Goal: Find specific page/section

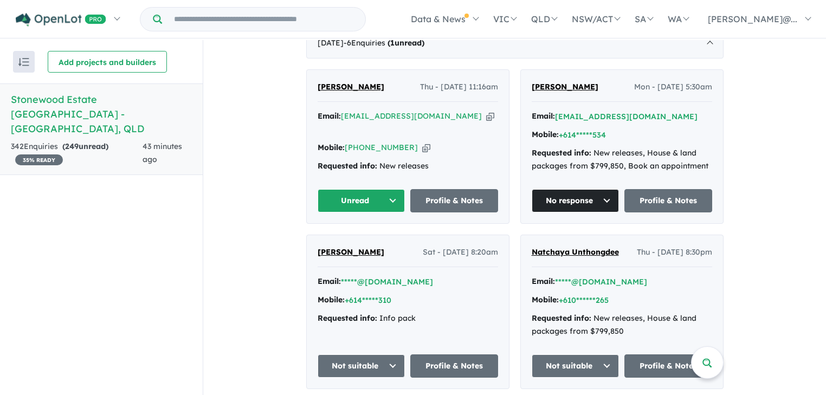
scroll to position [434, 0]
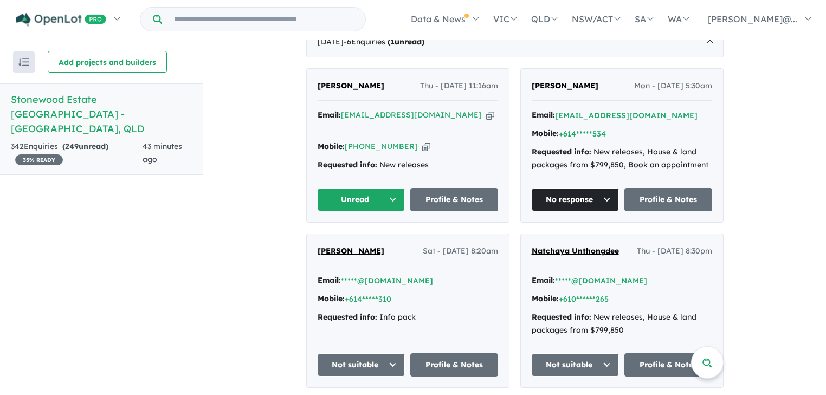
click at [350, 81] on span "[PERSON_NAME]" at bounding box center [351, 86] width 67 height 10
click at [448, 188] on link "Profile & Notes" at bounding box center [454, 199] width 88 height 23
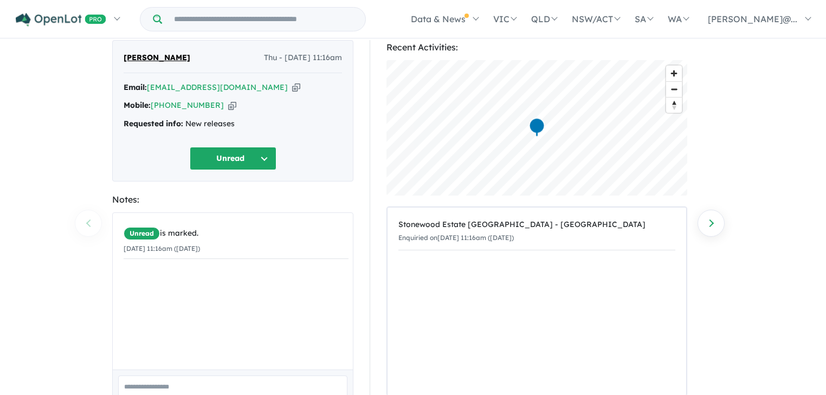
scroll to position [107, 0]
